Goal: Information Seeking & Learning: Learn about a topic

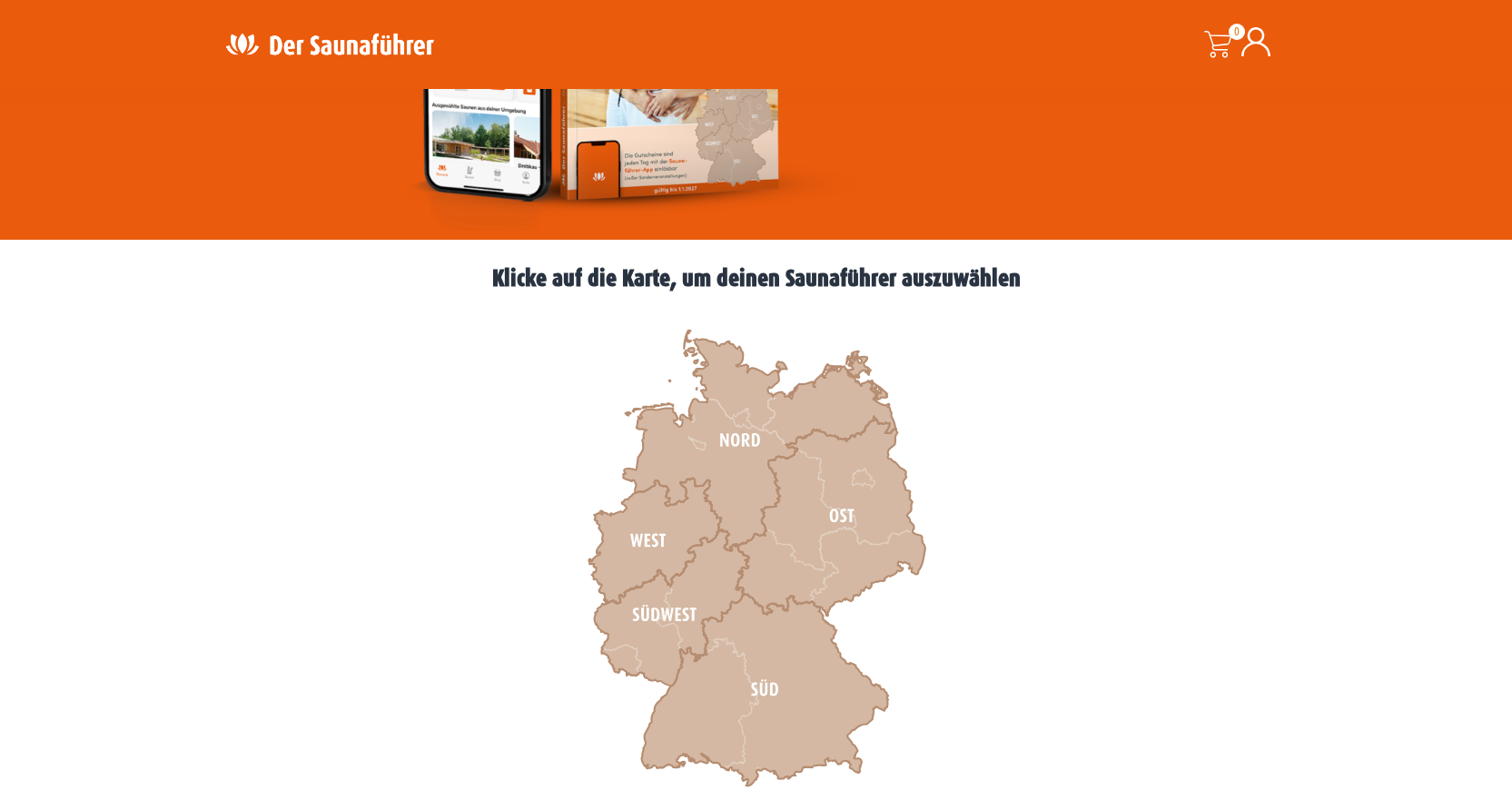
scroll to position [363, 0]
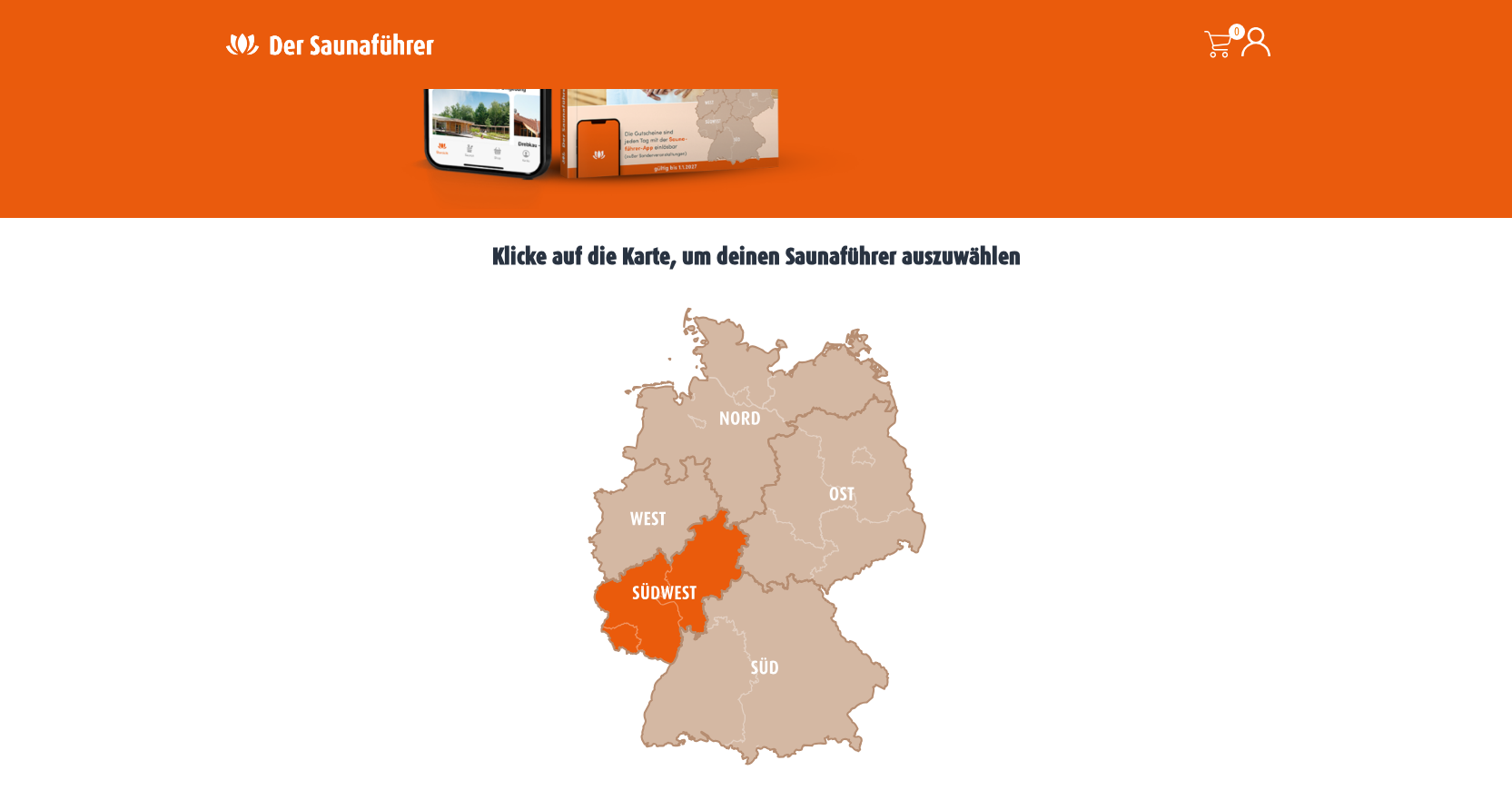
click at [661, 584] on icon at bounding box center [671, 587] width 154 height 156
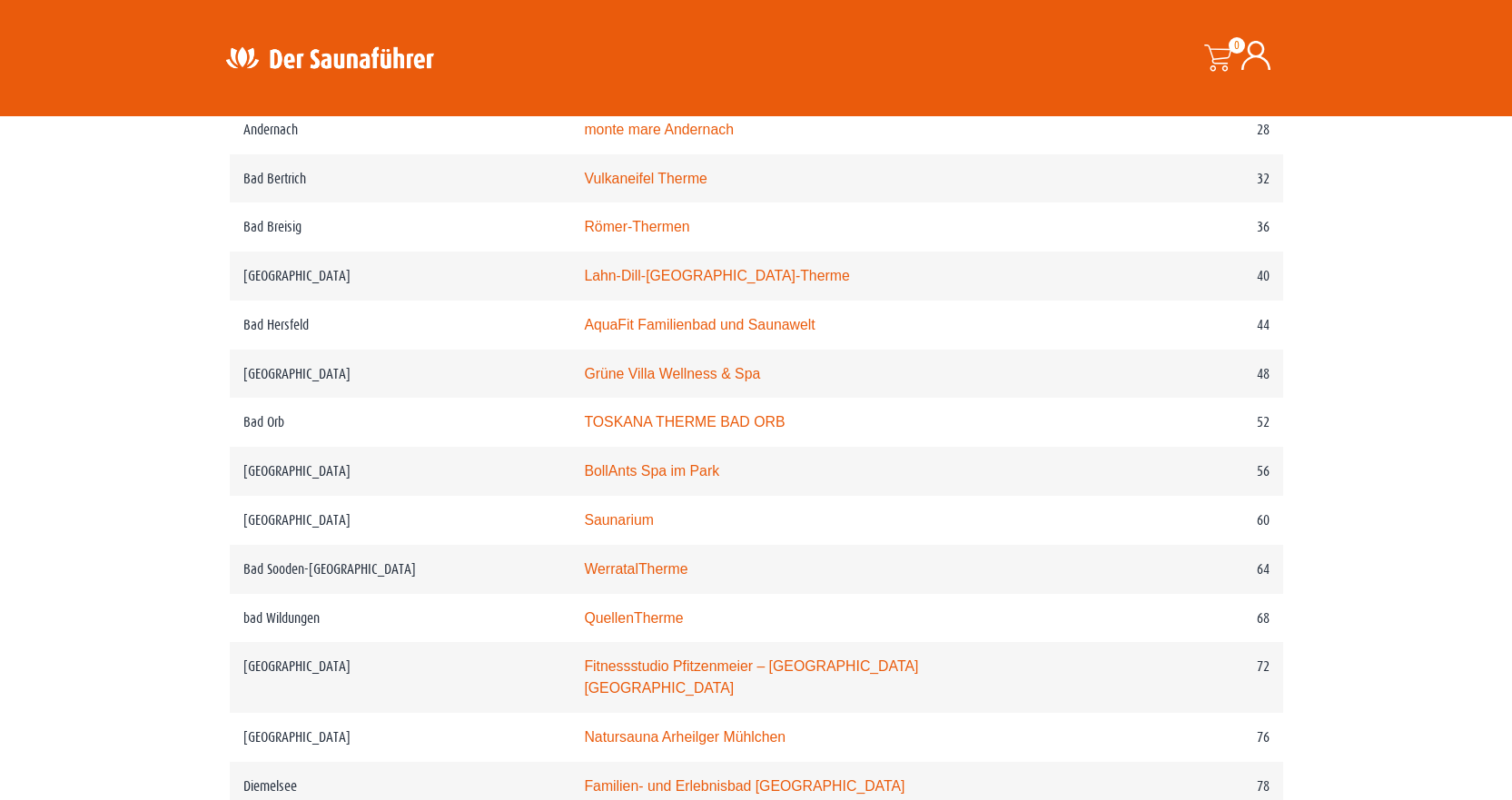
scroll to position [908, 0]
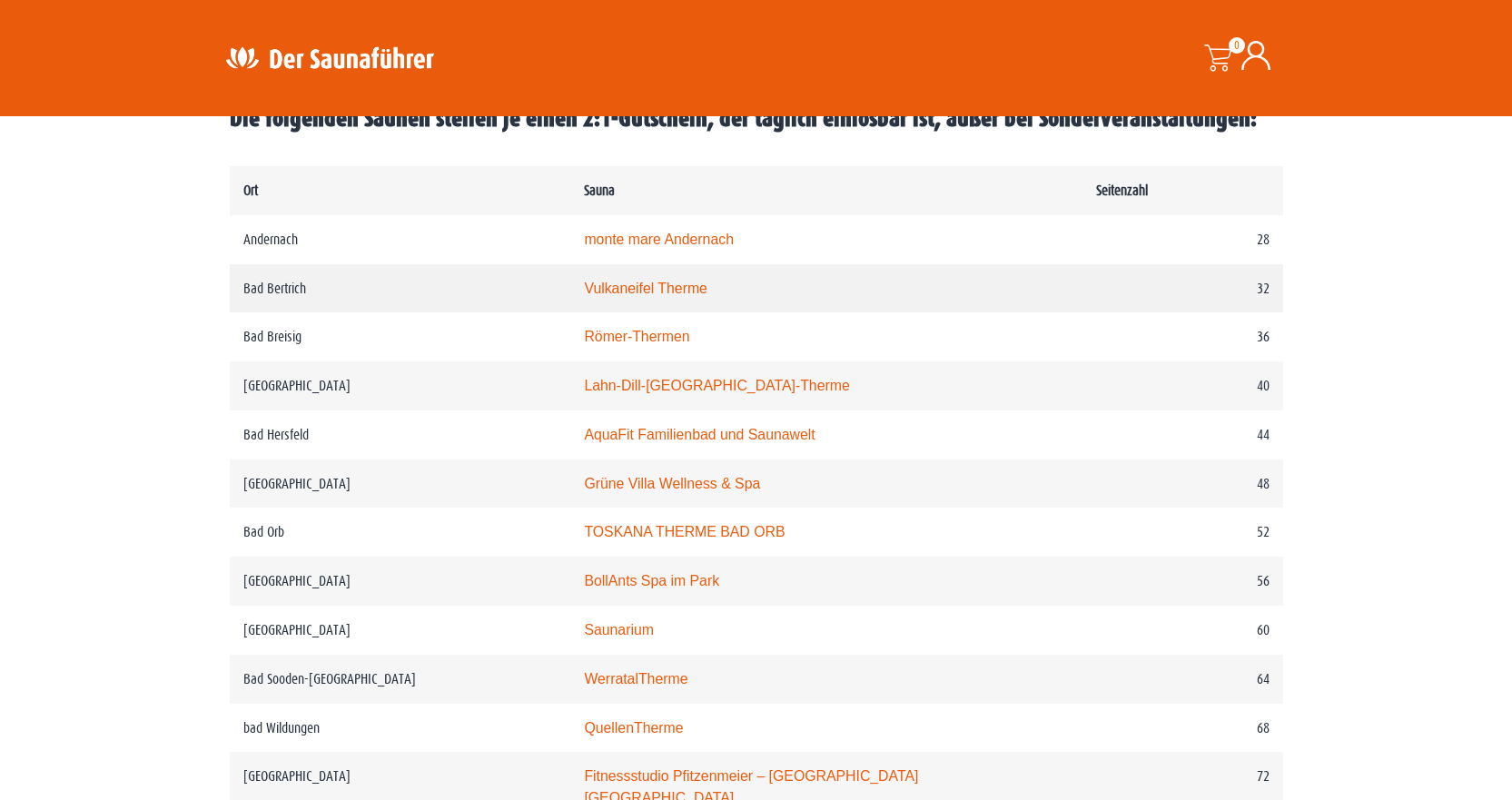
click at [685, 287] on link "Vulkaneifel Therme" at bounding box center [645, 288] width 124 height 16
